Goal: Transaction & Acquisition: Purchase product/service

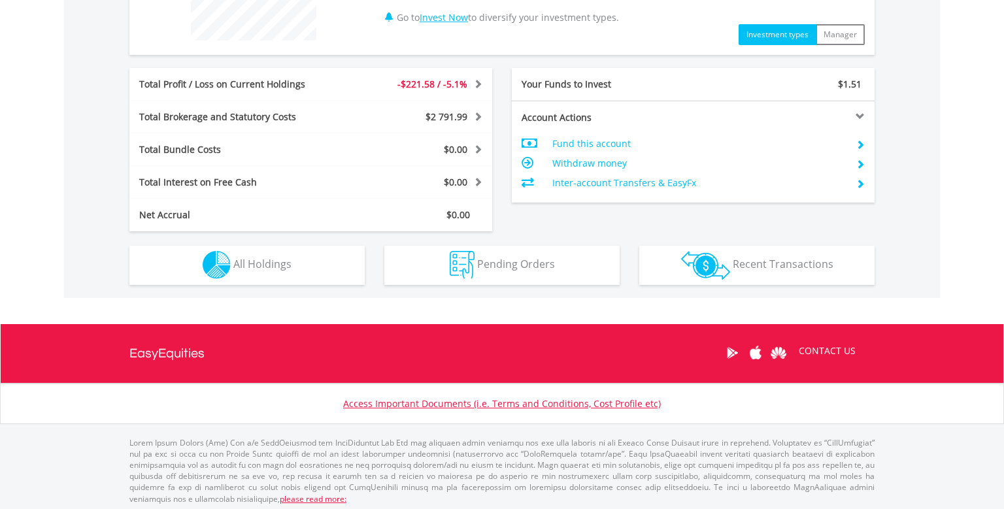
scroll to position [595, 0]
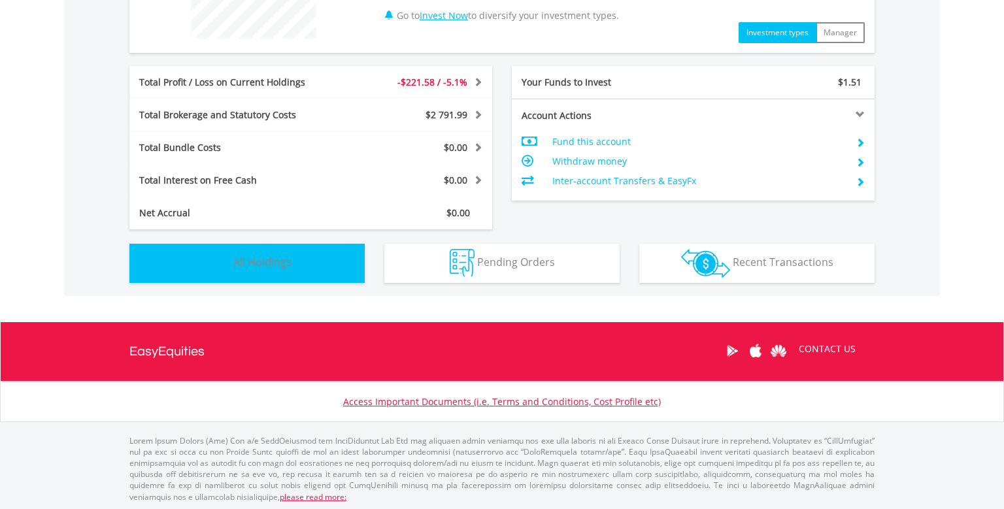
click at [318, 269] on button "Holdings All Holdings" at bounding box center [246, 263] width 235 height 39
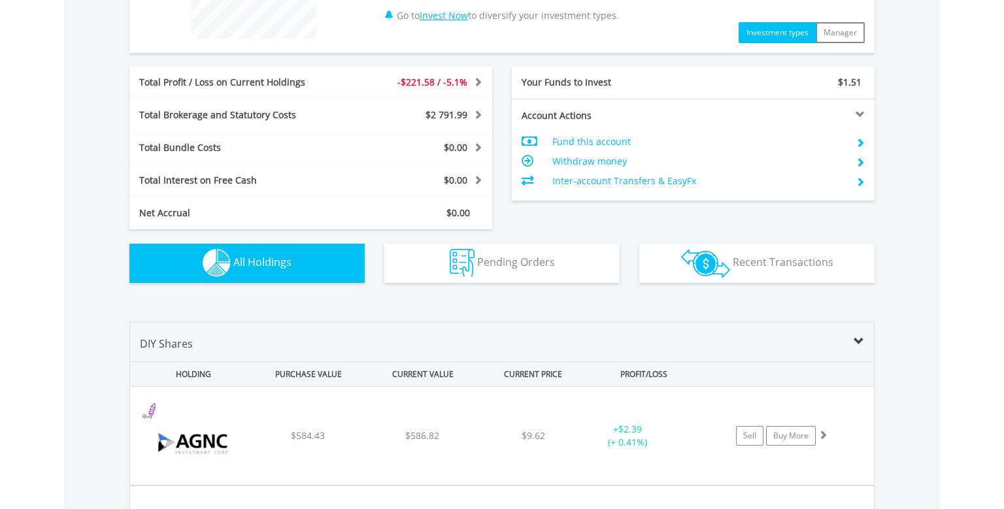
scroll to position [915, 0]
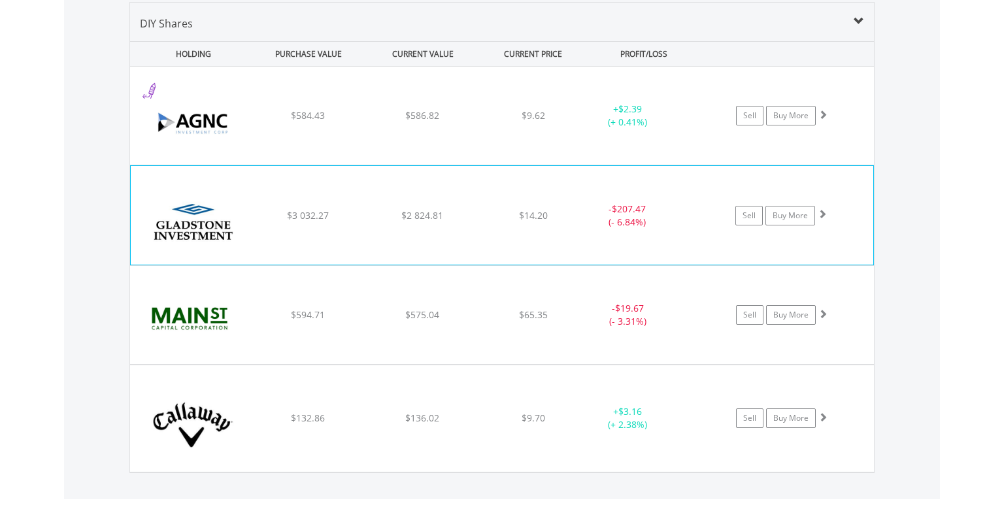
click at [822, 211] on span at bounding box center [822, 213] width 9 height 9
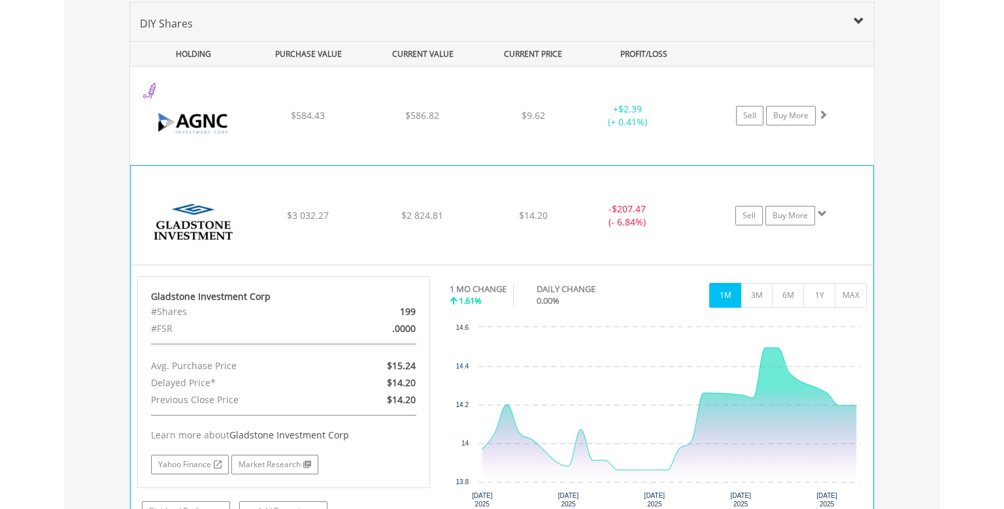
click at [822, 211] on span at bounding box center [822, 213] width 9 height 9
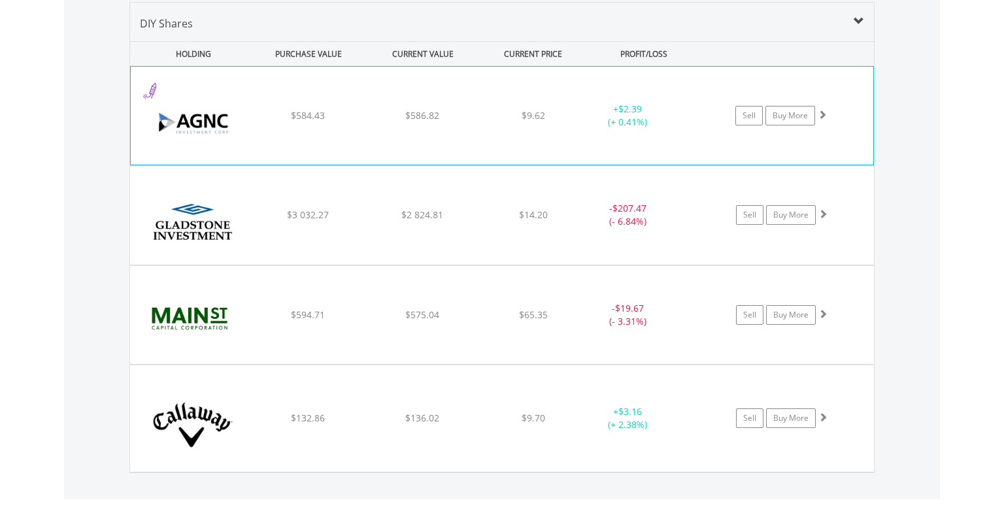
click at [823, 111] on span at bounding box center [822, 114] width 9 height 9
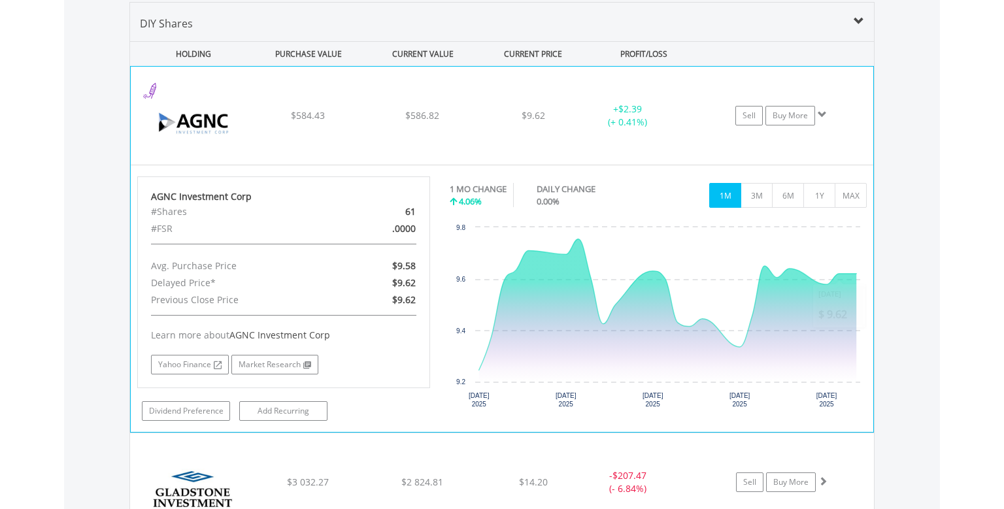
click at [822, 110] on span at bounding box center [822, 114] width 9 height 9
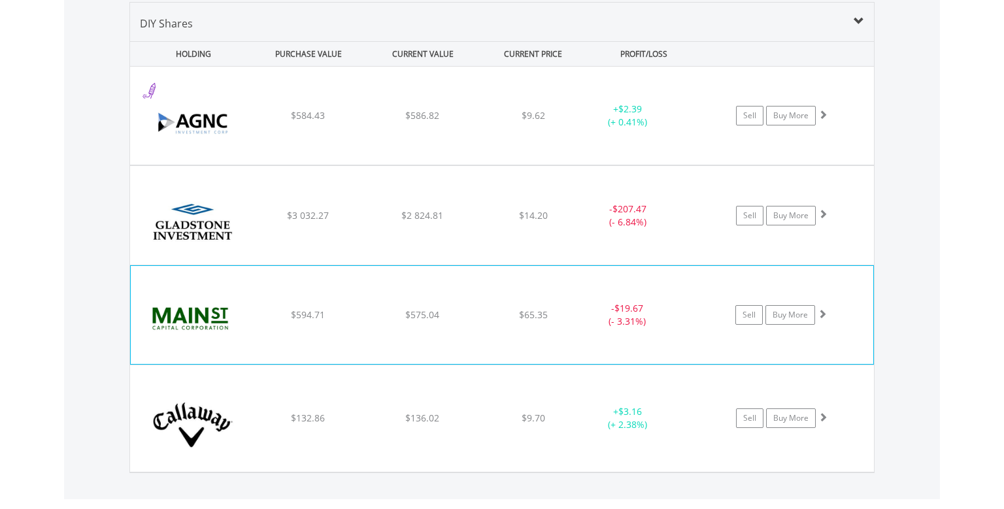
click at [822, 316] on span at bounding box center [822, 313] width 9 height 9
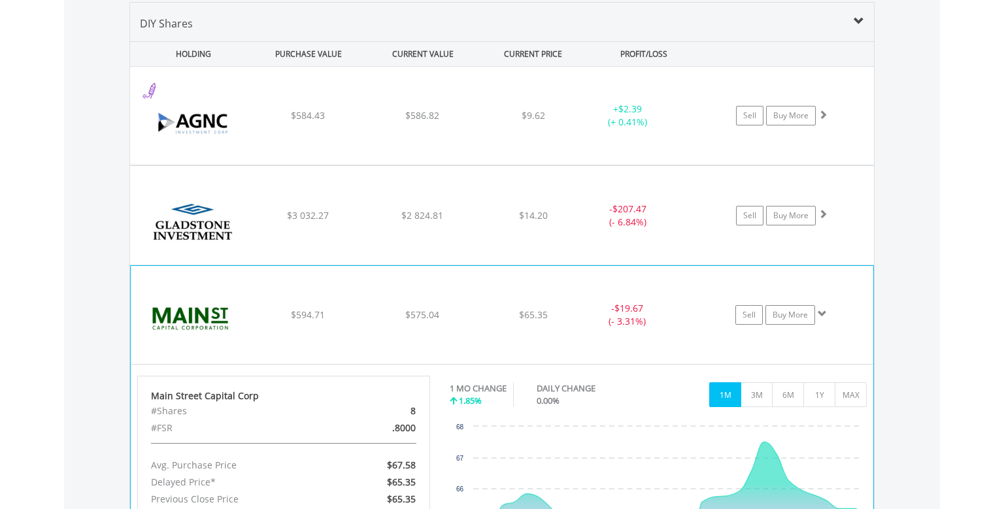
click at [822, 316] on span at bounding box center [822, 313] width 9 height 9
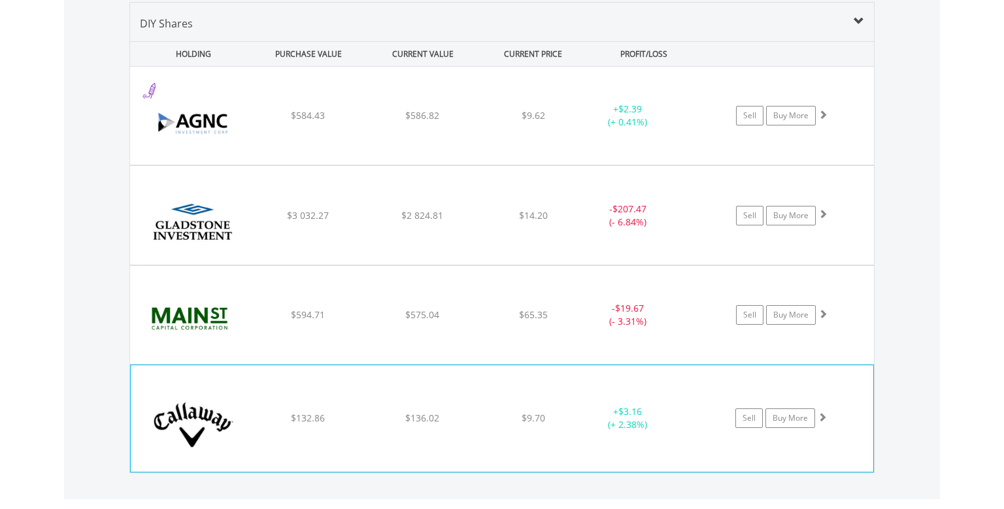
click at [824, 413] on span at bounding box center [822, 417] width 9 height 9
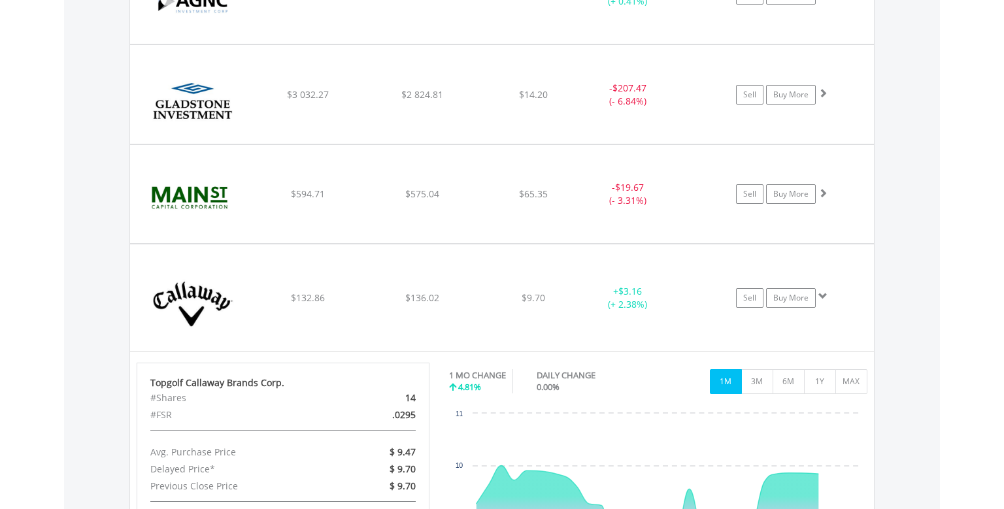
scroll to position [1054, 0]
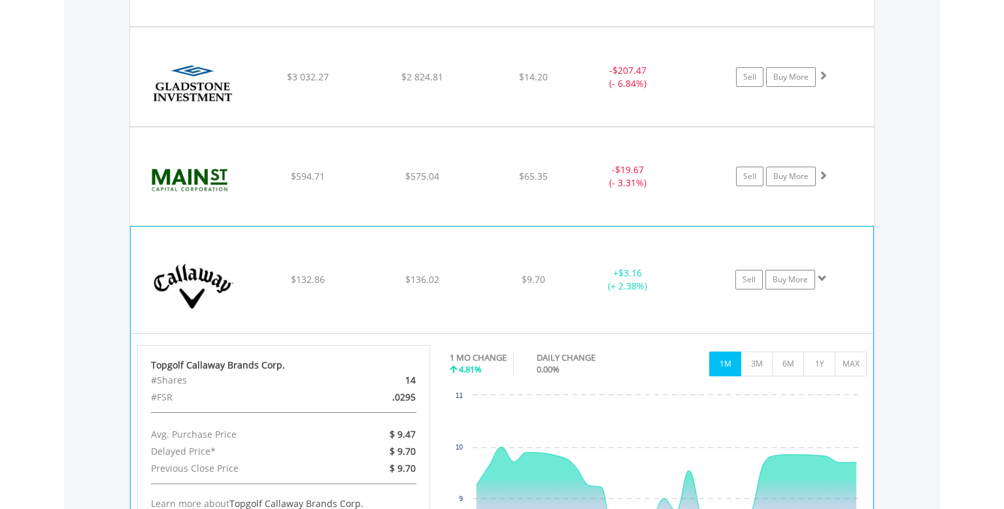
click at [823, 275] on span at bounding box center [822, 278] width 9 height 9
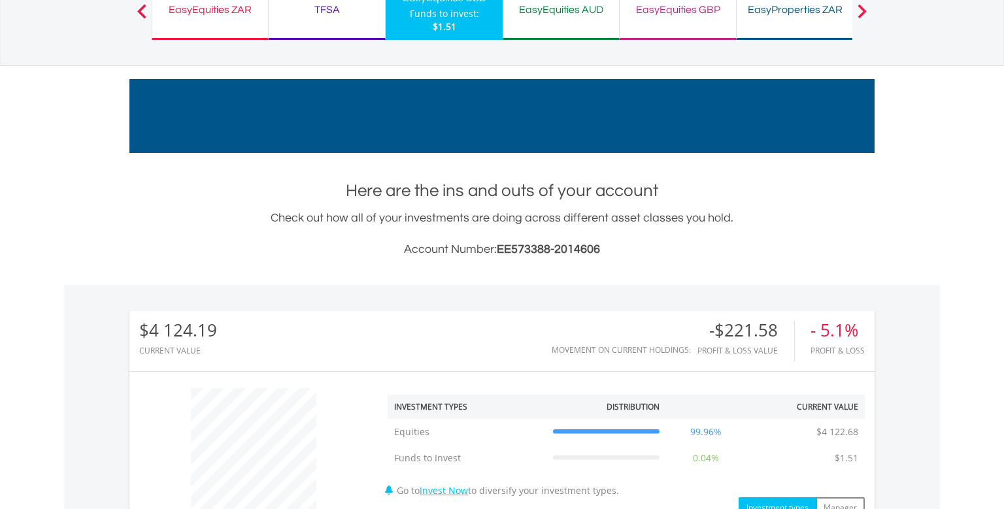
scroll to position [0, 0]
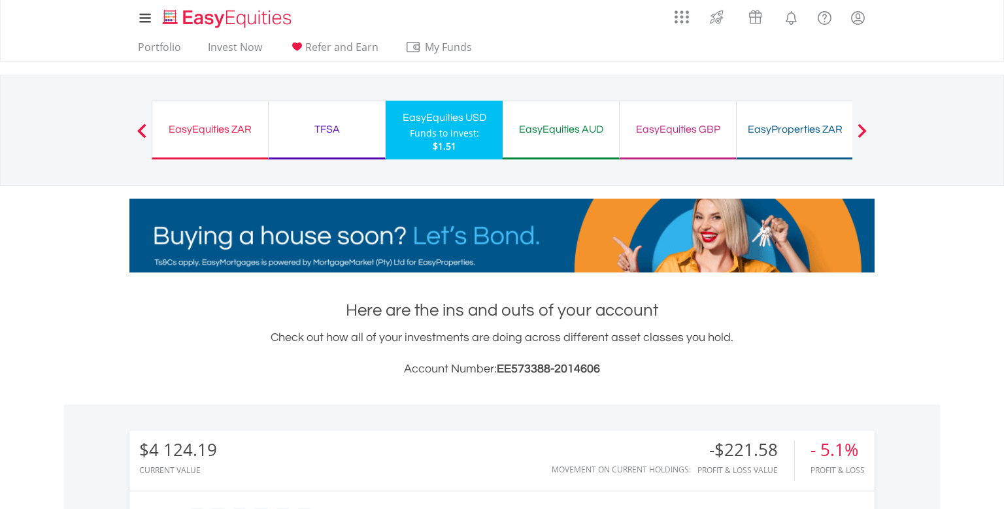
click at [226, 114] on div "EasyEquities ZAR Funds to invest: $1.51" at bounding box center [210, 130] width 117 height 59
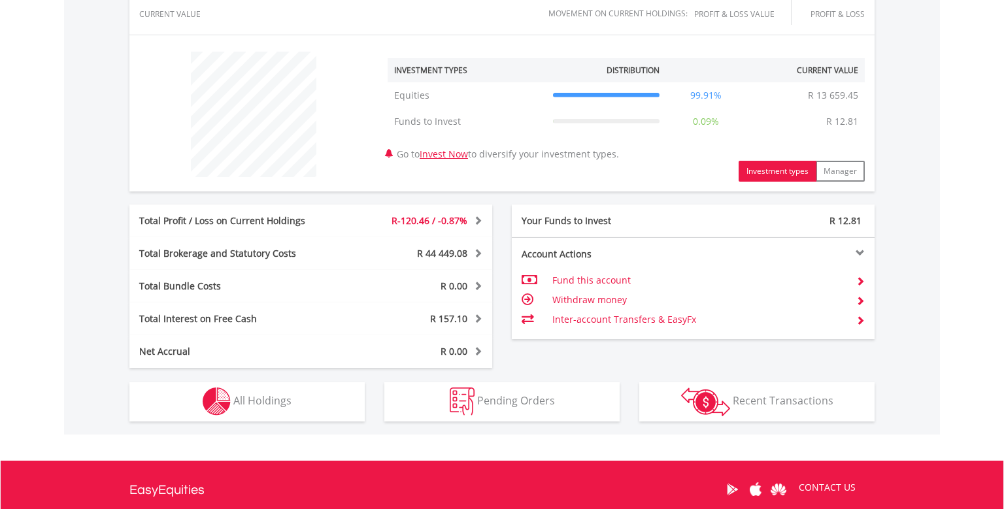
scroll to position [483, 0]
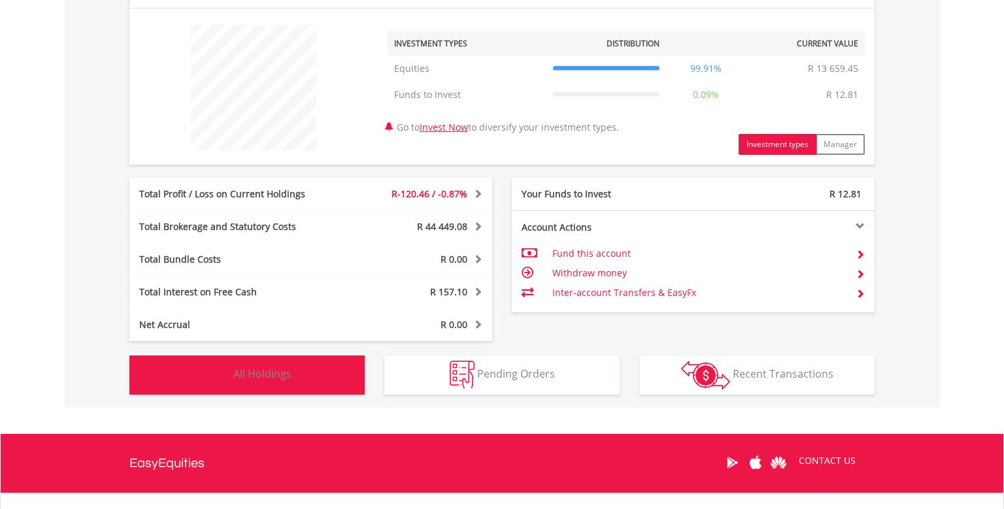
click at [252, 371] on span "All Holdings" at bounding box center [262, 374] width 58 height 14
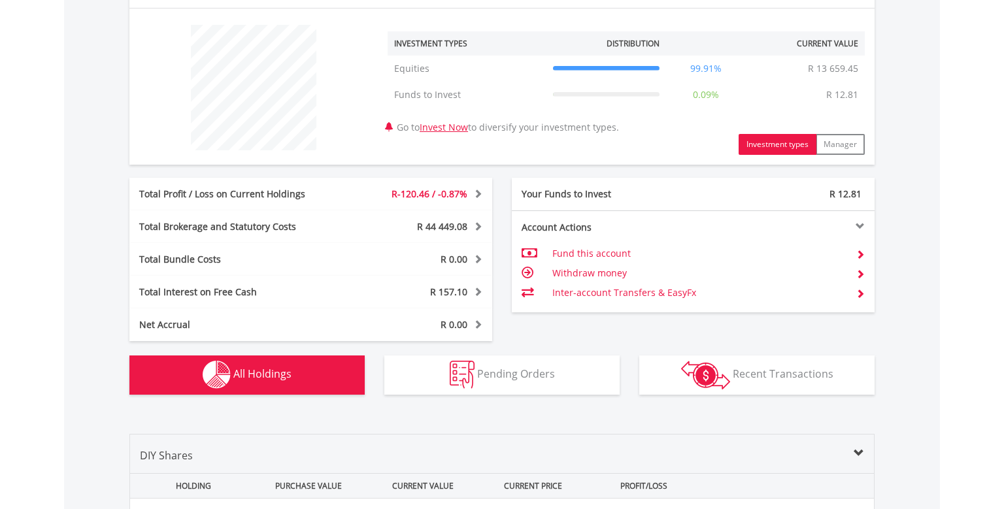
scroll to position [915, 0]
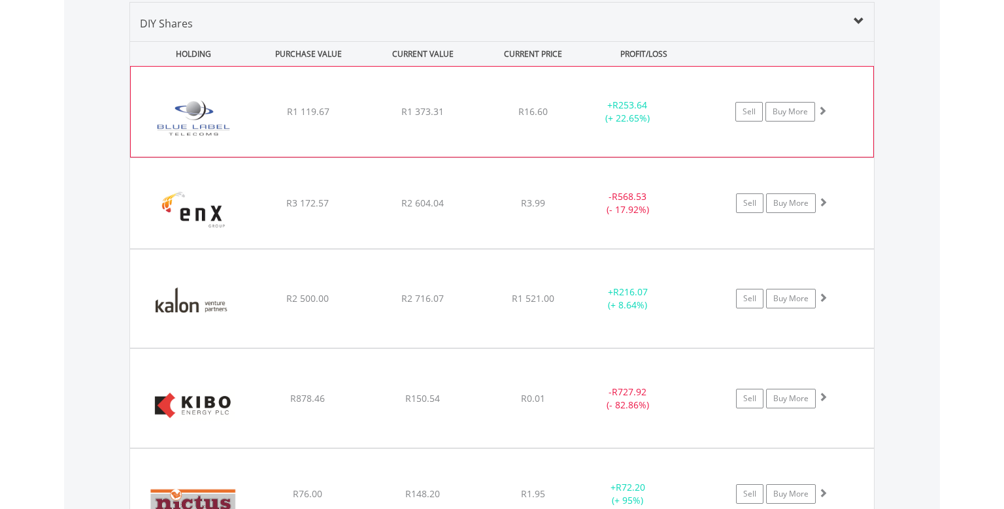
click at [827, 108] on div "Sell Buy More" at bounding box center [788, 112] width 171 height 20
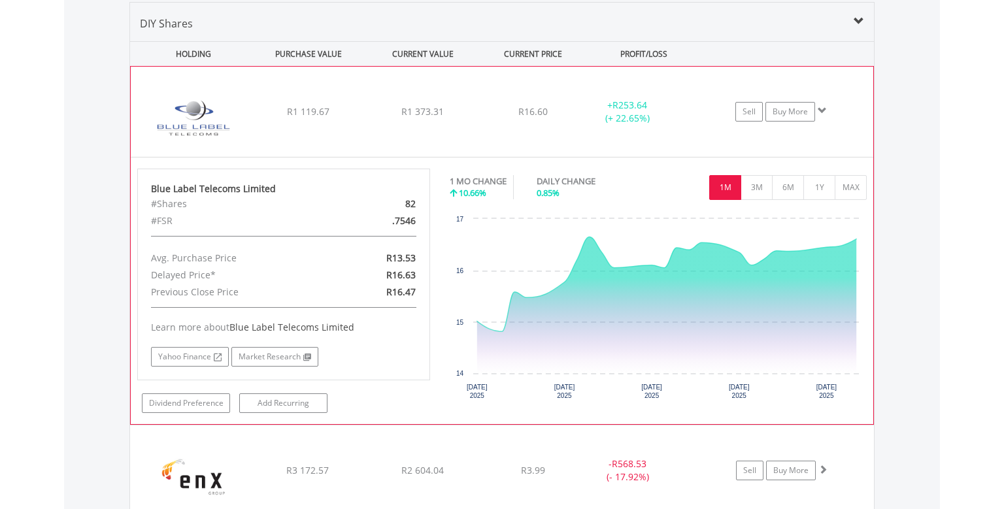
click at [827, 108] on div "Sell Buy More" at bounding box center [788, 112] width 171 height 20
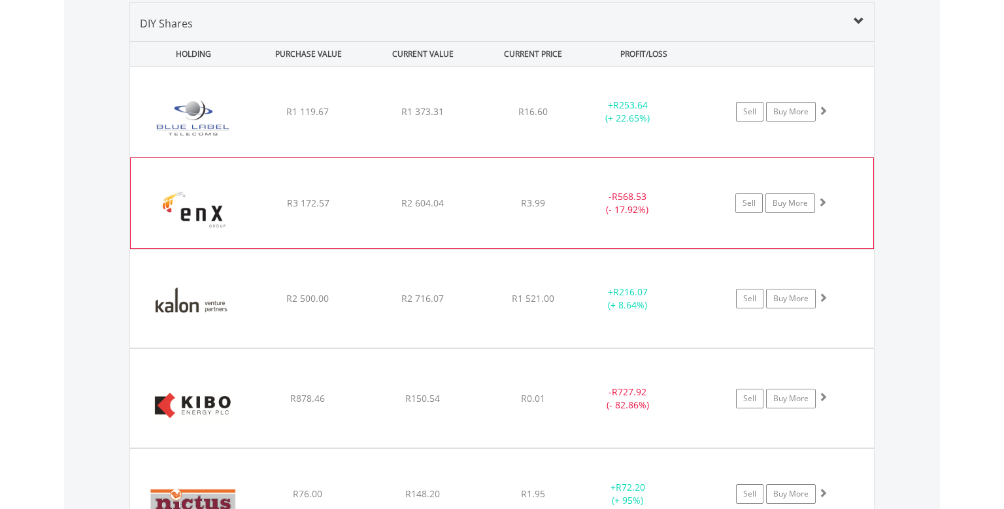
click at [825, 197] on span at bounding box center [822, 201] width 9 height 9
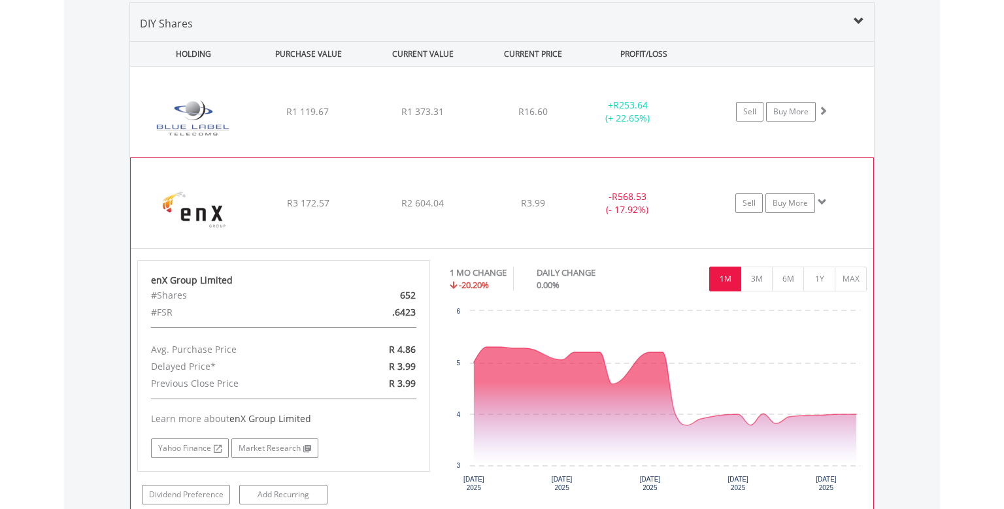
click at [825, 197] on span at bounding box center [822, 201] width 9 height 9
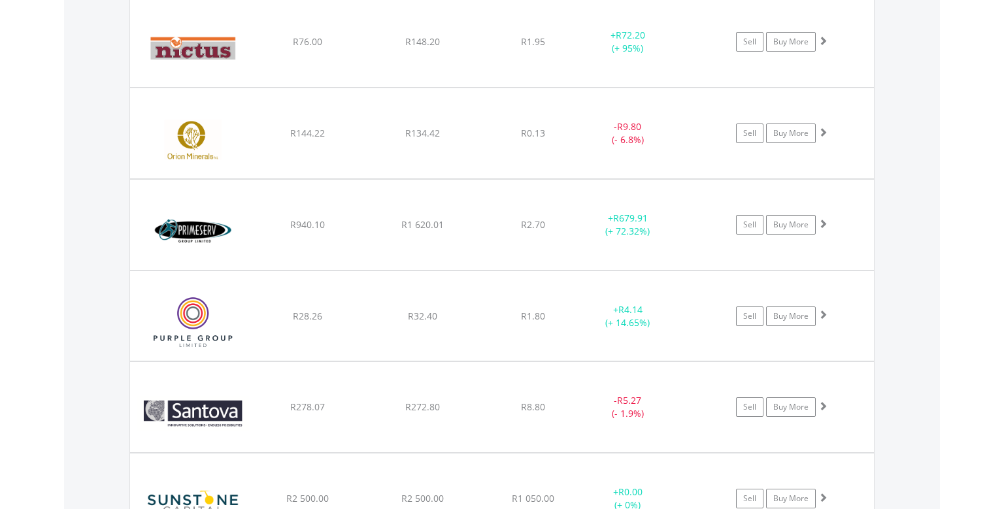
scroll to position [1399, 0]
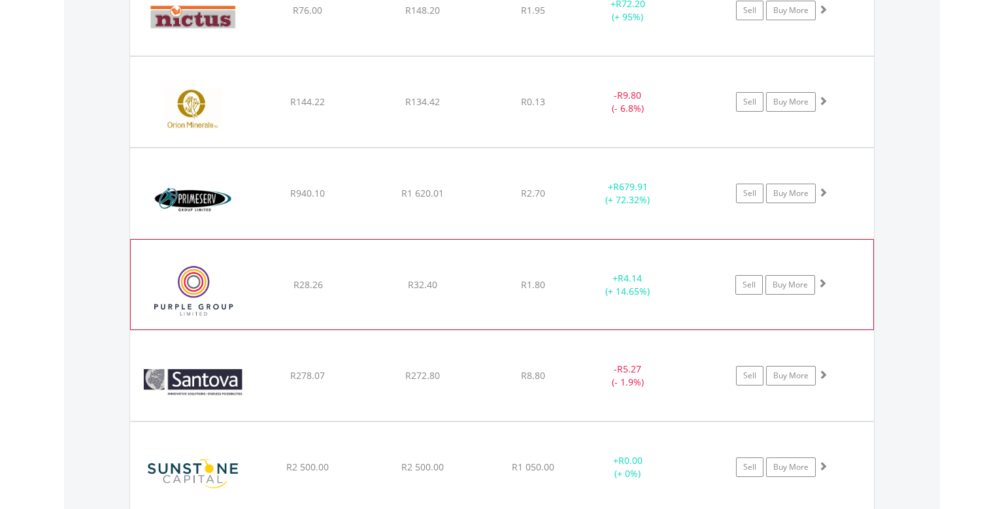
click at [823, 279] on span at bounding box center [822, 283] width 9 height 9
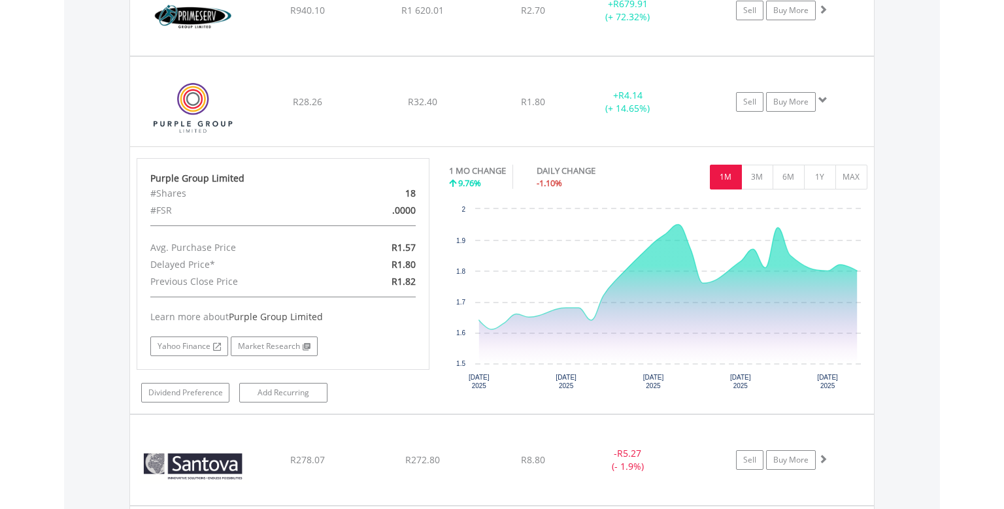
scroll to position [1587, 0]
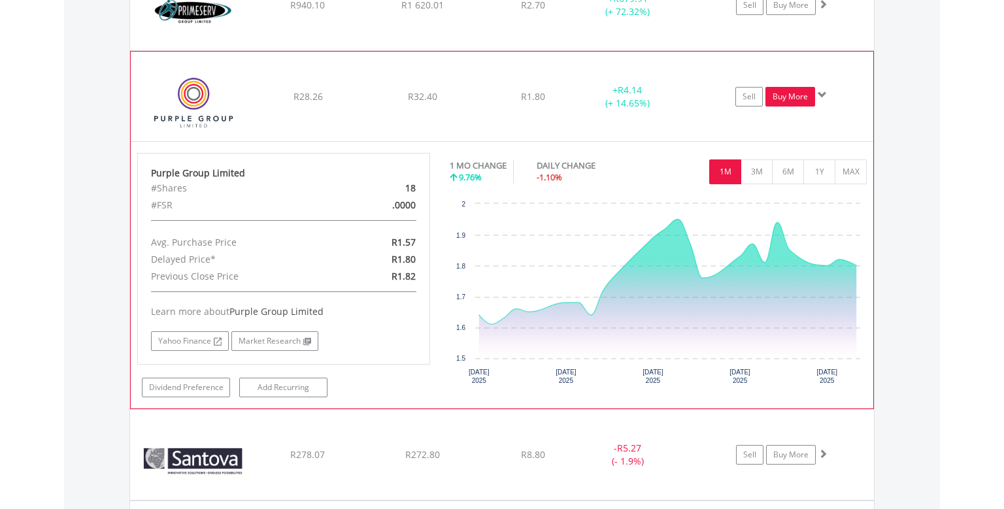
click at [785, 88] on link "Buy More" at bounding box center [791, 97] width 50 height 20
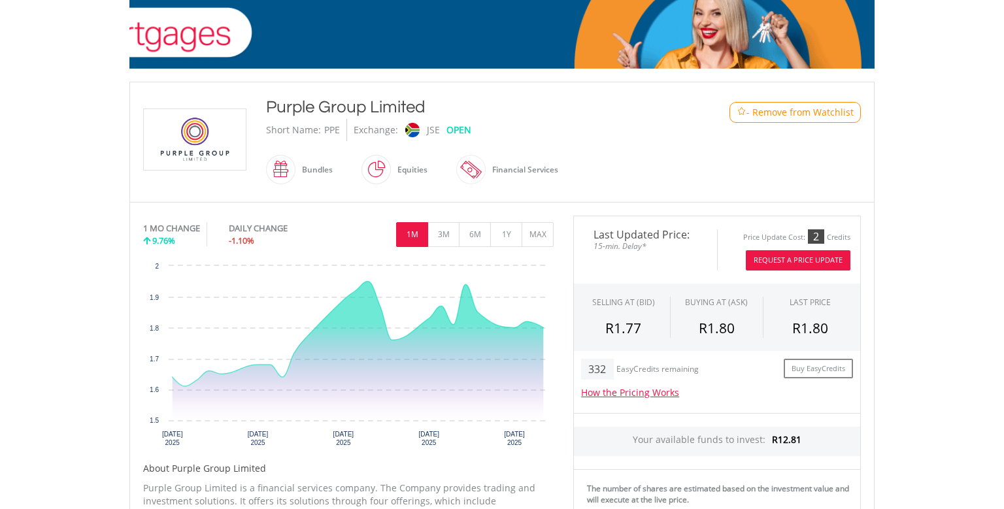
scroll to position [207, 0]
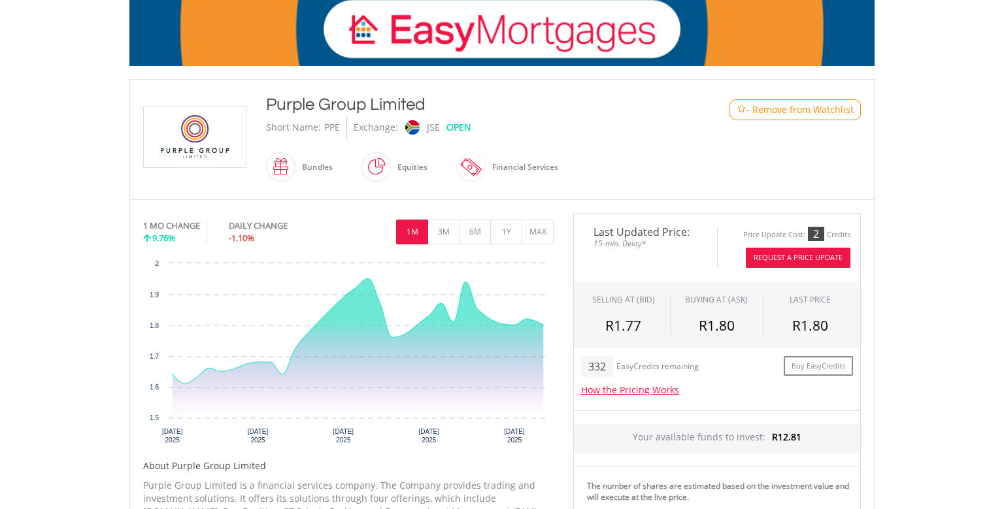
click at [809, 259] on button "Request A Price Update" at bounding box center [798, 258] width 105 height 20
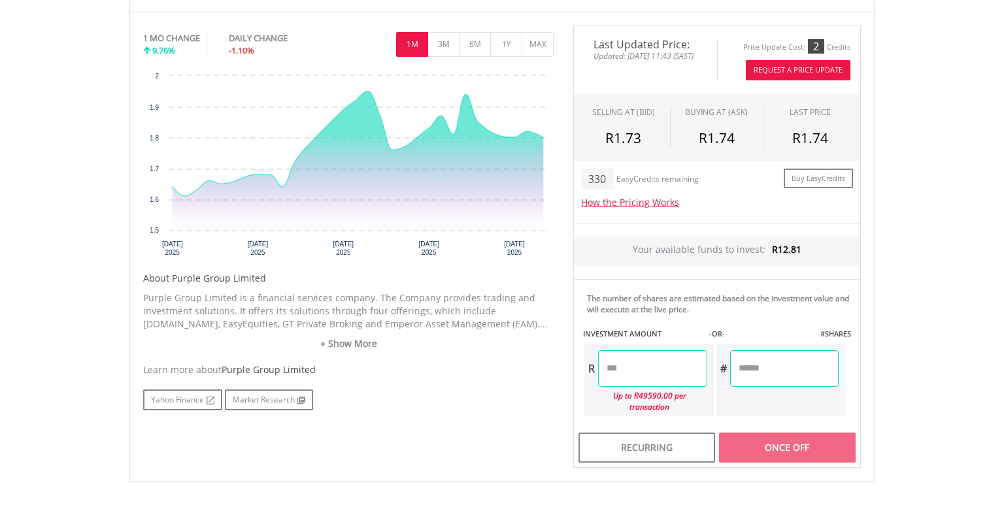
scroll to position [414, 0]
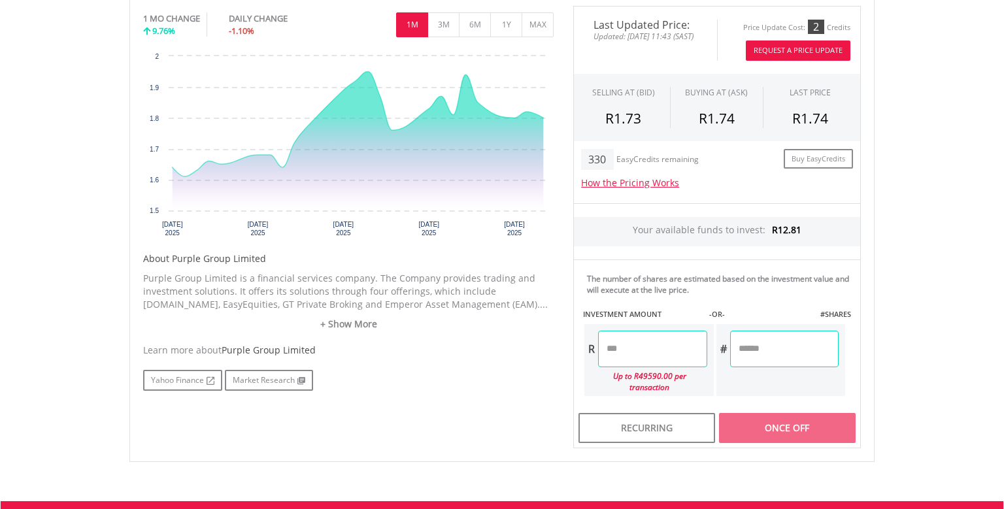
click at [788, 345] on input "number" at bounding box center [784, 349] width 109 height 37
type input "*"
type input "*****"
click at [893, 360] on body "My Investments Invest Now New Listings Sell My Recurring Investments Pending Or…" at bounding box center [502, 143] width 1004 height 1115
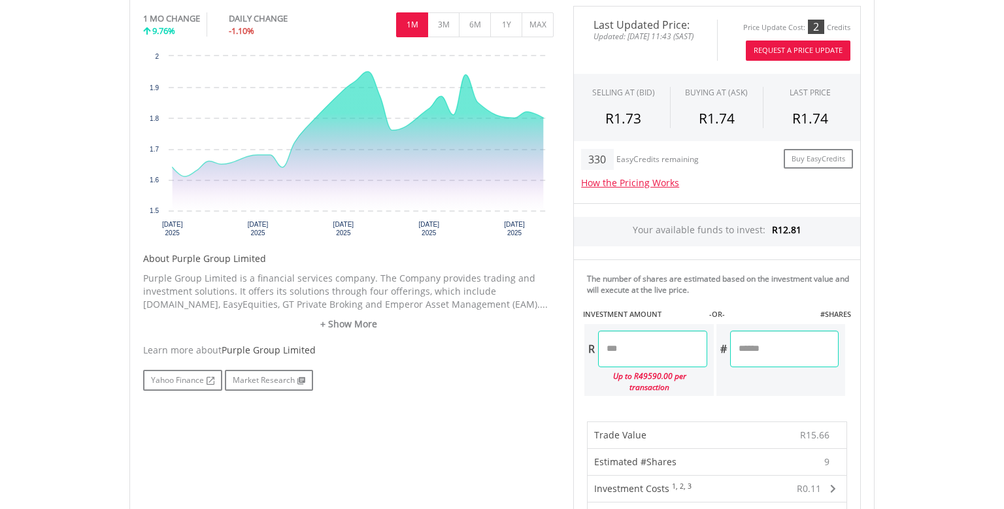
click at [756, 347] on input "*" at bounding box center [784, 349] width 109 height 37
type input "*"
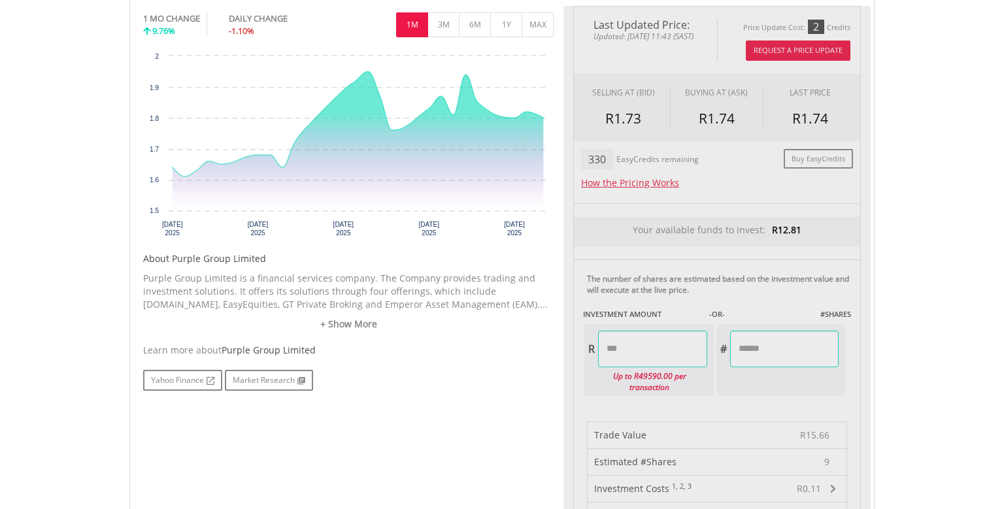
type input "*****"
click at [907, 353] on body "My Investments Invest Now New Listings Sell My Recurring Investments Pending Or…" at bounding box center [502, 416] width 1004 height 1660
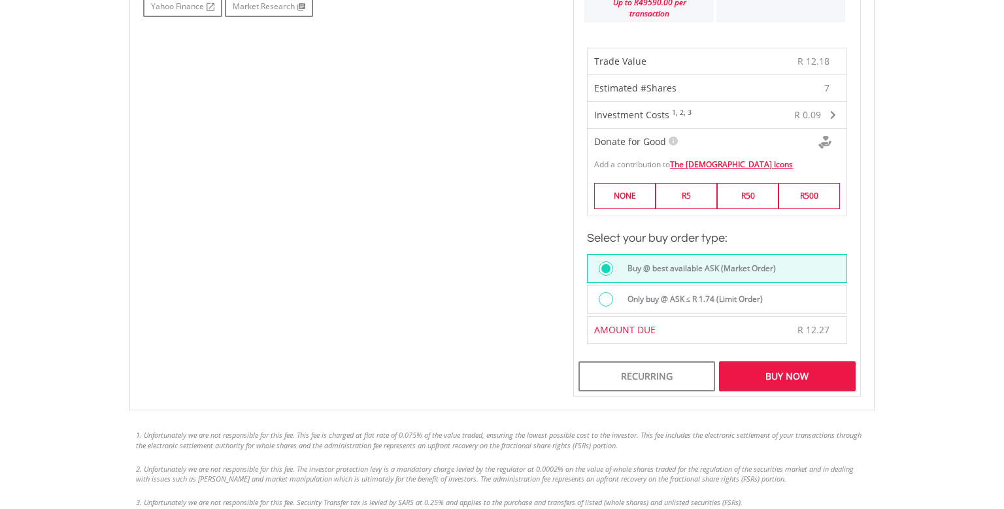
scroll to position [828, 0]
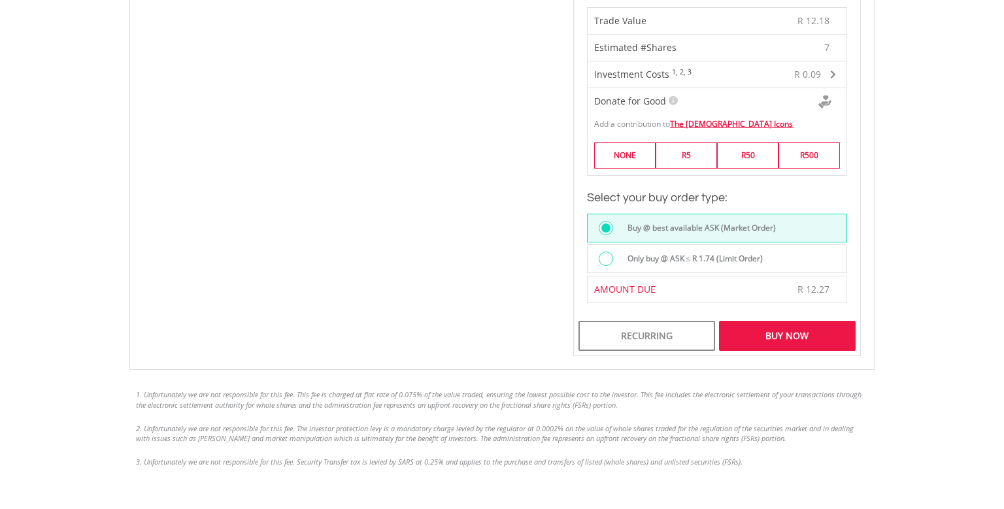
click at [813, 337] on div "Buy Now" at bounding box center [787, 336] width 137 height 30
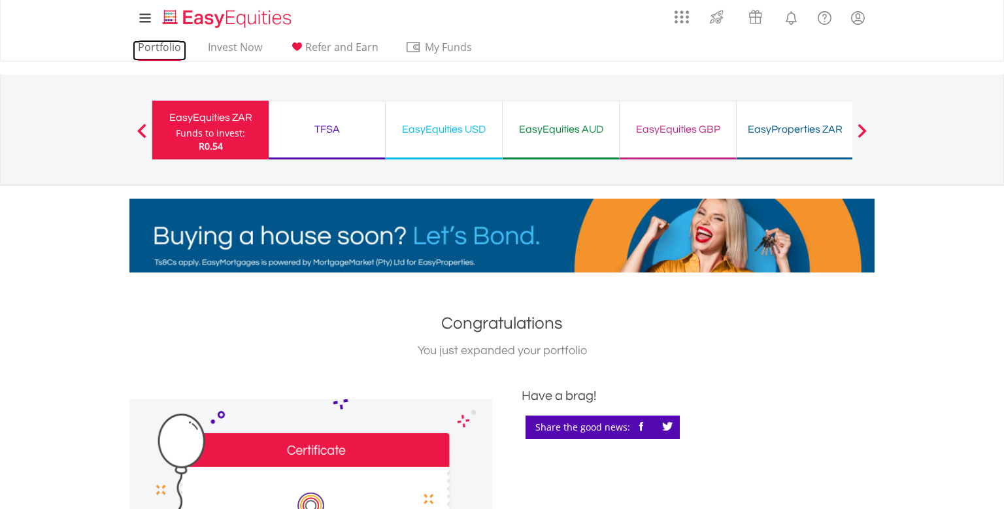
click at [166, 52] on link "Portfolio" at bounding box center [160, 51] width 54 height 20
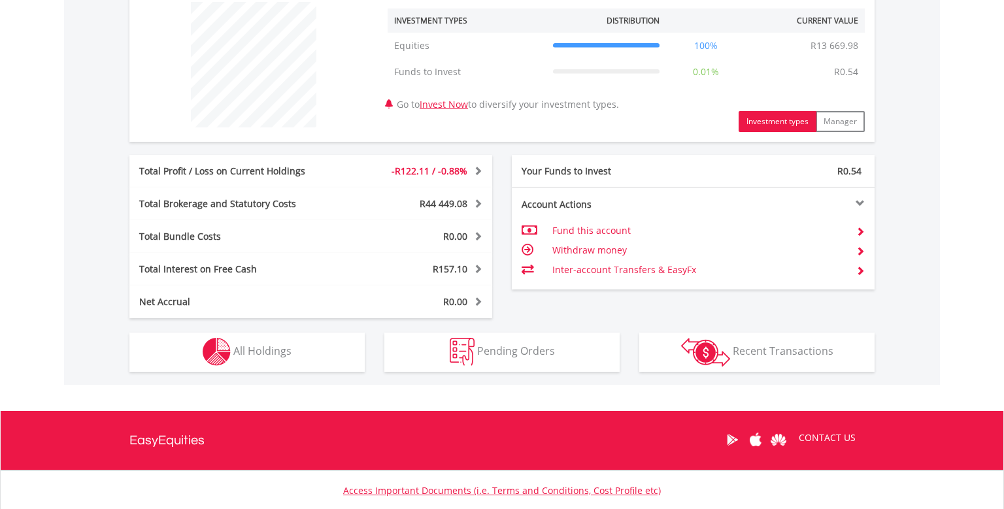
scroll to position [595, 0]
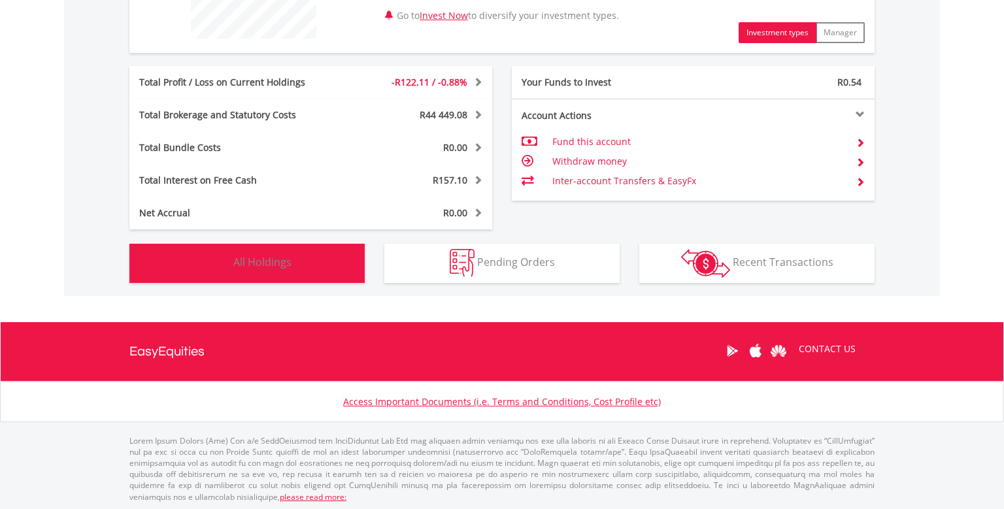
click at [328, 275] on button "Holdings All Holdings" at bounding box center [246, 263] width 235 height 39
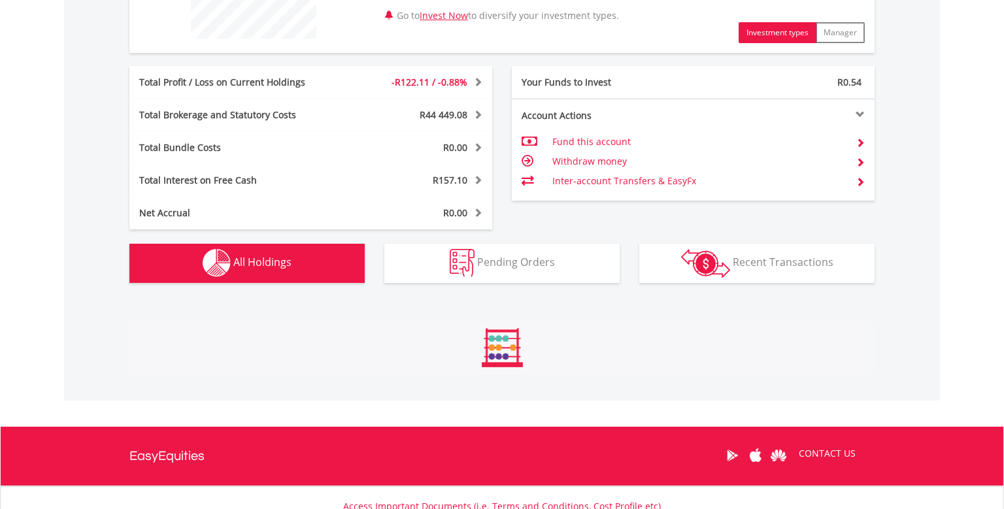
scroll to position [915, 0]
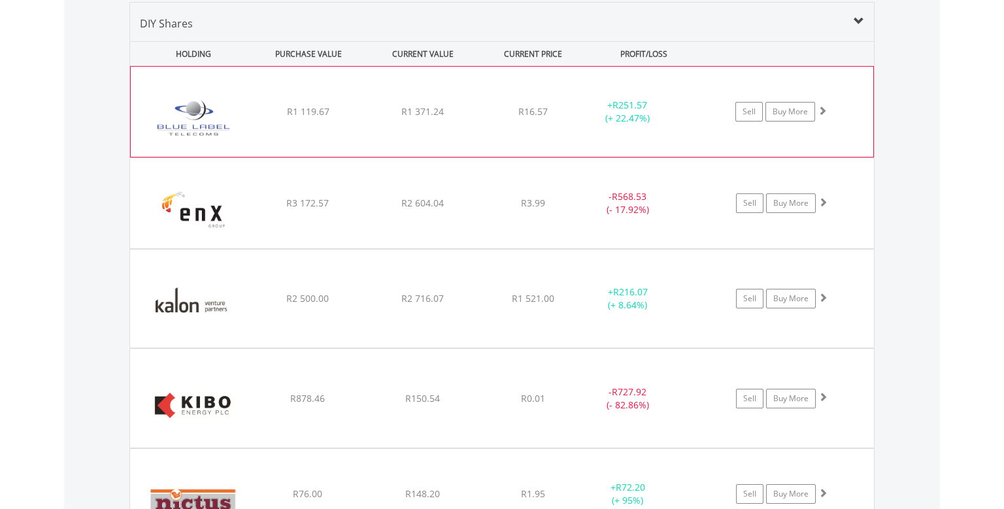
click at [824, 110] on span at bounding box center [822, 110] width 9 height 9
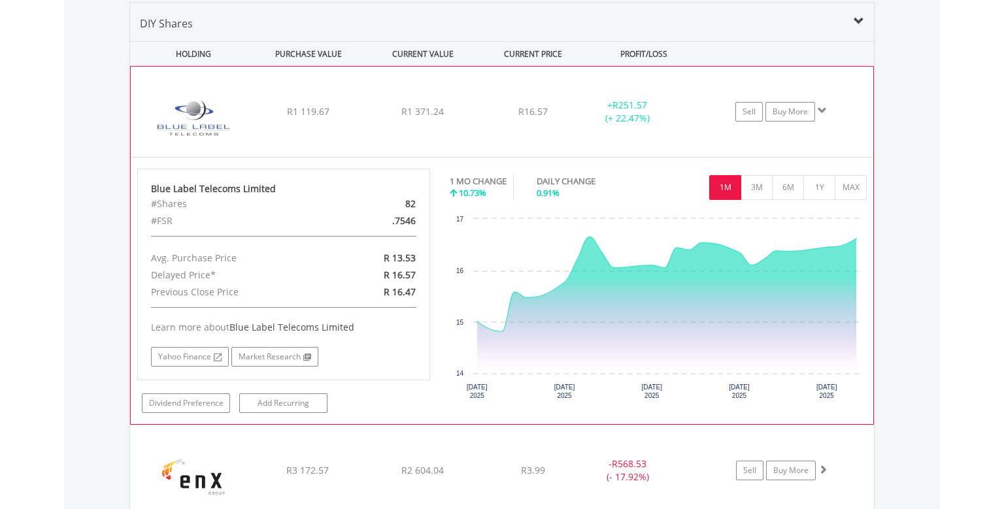
click at [824, 110] on span at bounding box center [822, 110] width 9 height 9
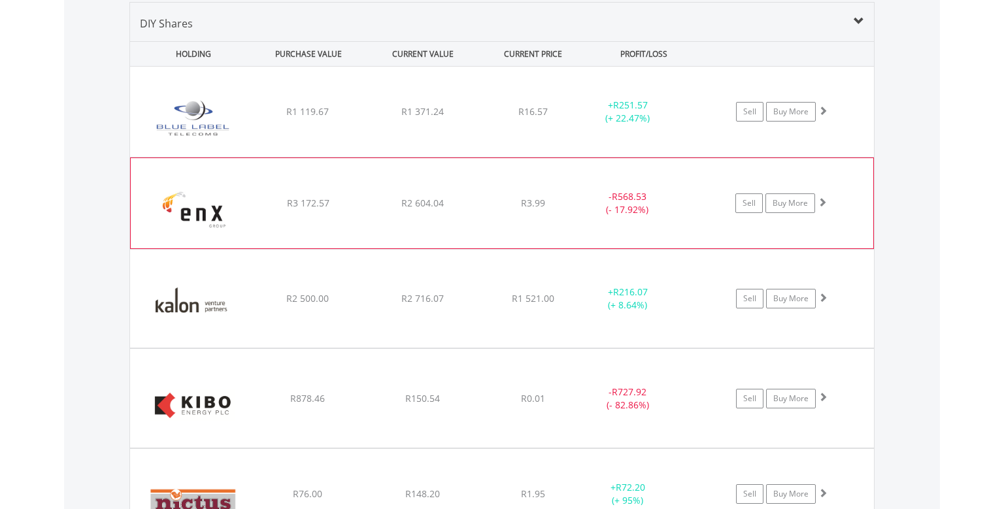
click at [826, 201] on span at bounding box center [822, 201] width 9 height 9
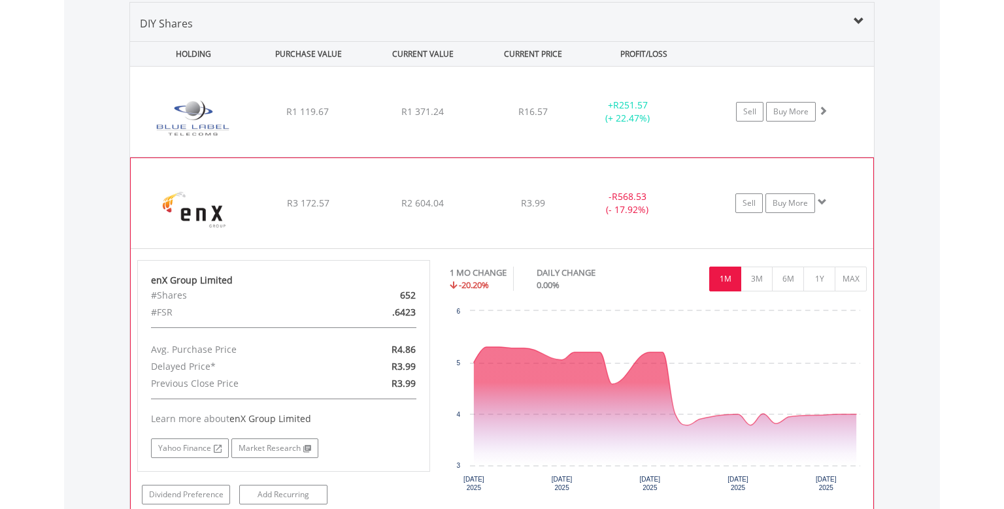
click at [826, 201] on span at bounding box center [822, 201] width 9 height 9
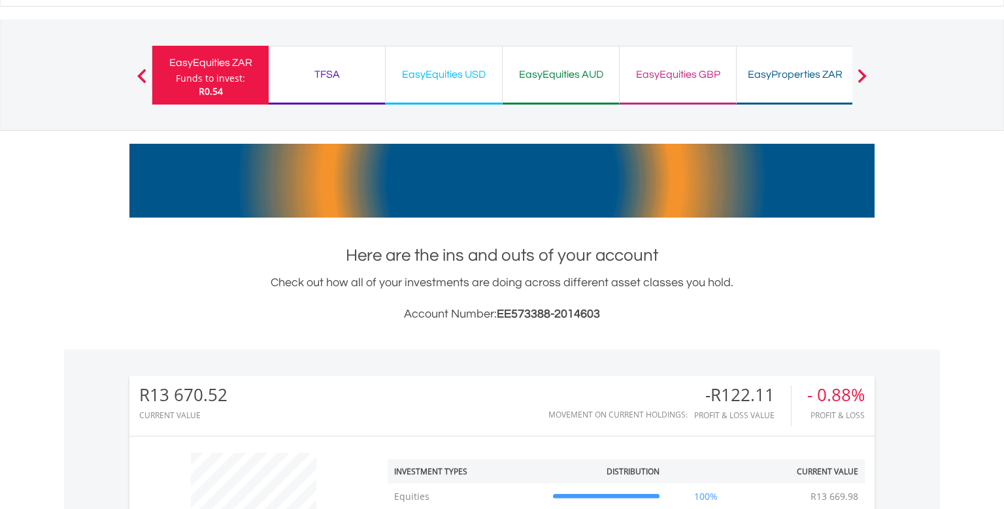
scroll to position [0, 0]
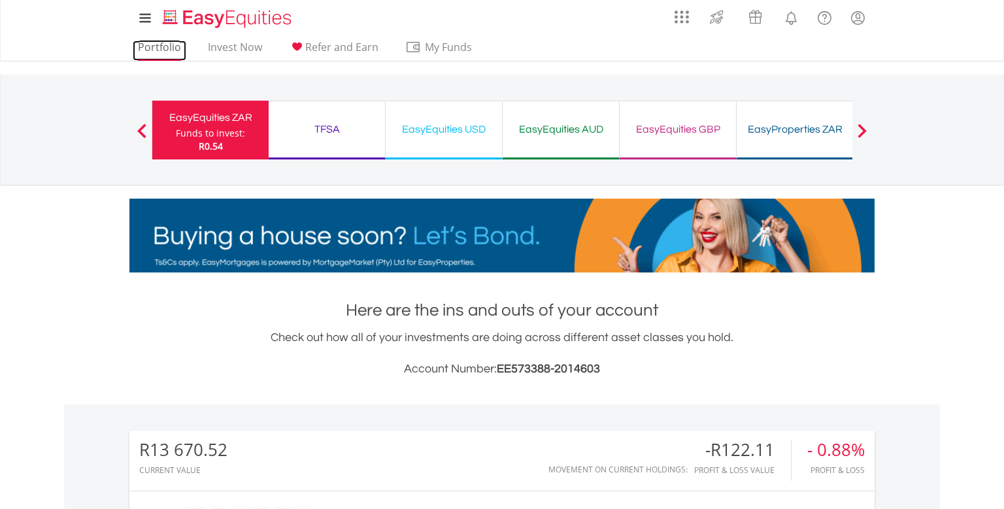
click at [154, 42] on link "Portfolio" at bounding box center [160, 51] width 54 height 20
